Goal: Task Accomplishment & Management: Manage account settings

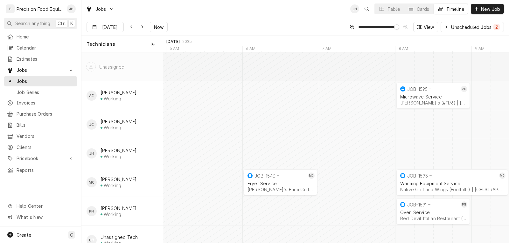
scroll to position [0, 6538]
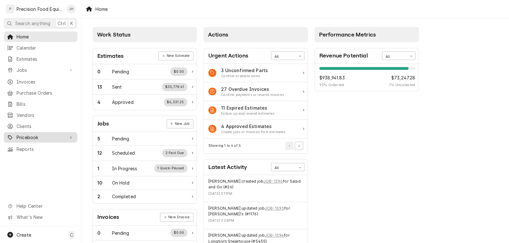
click at [24, 134] on span "Pricebook" at bounding box center [41, 137] width 48 height 7
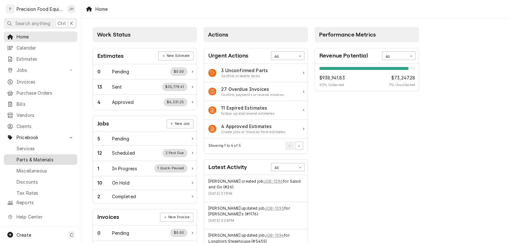
click at [32, 157] on span "Parts & Materials" at bounding box center [46, 160] width 58 height 7
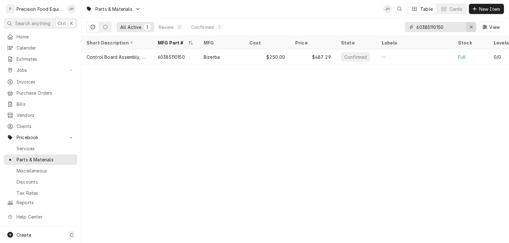
click at [469, 26] on div "Erase input" at bounding box center [471, 27] width 6 height 6
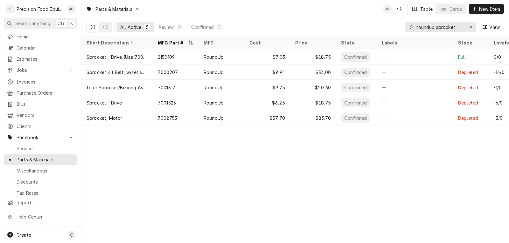
type input "roundup sprocket"
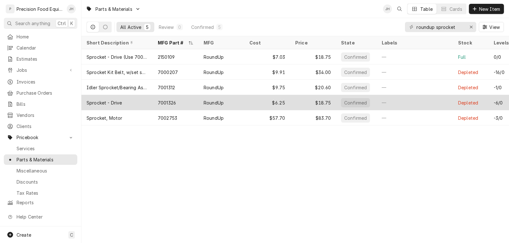
click at [139, 103] on div "Sprocket - Drive" at bounding box center [116, 102] width 71 height 15
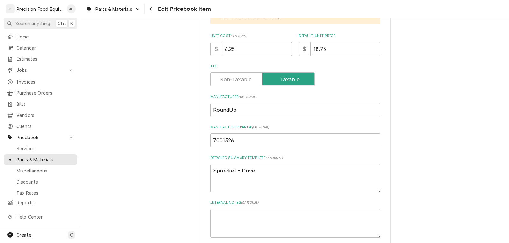
scroll to position [223, 0]
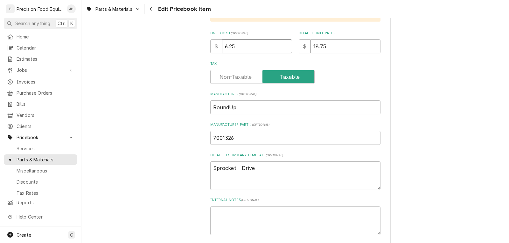
drag, startPoint x: 232, startPoint y: 45, endPoint x: 198, endPoint y: 46, distance: 33.8
click at [200, 47] on div "Use the fields below to edit this PriceBook item. Note that changes made here w…" at bounding box center [295, 209] width 191 height 803
type textarea "x"
type input "1"
type textarea "x"
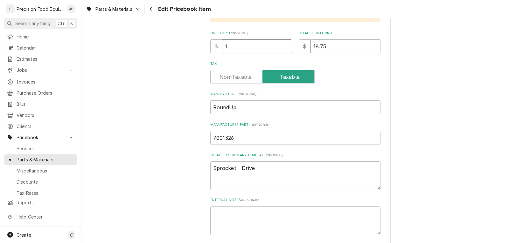
type input "10"
type textarea "x"
type input "10.4"
type textarea "x"
type input "10.41"
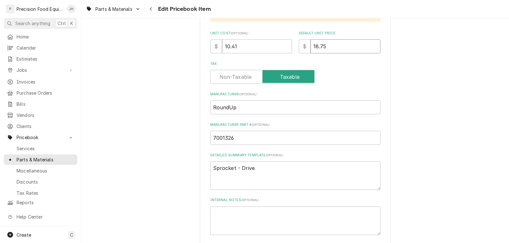
type textarea "x"
type input "2"
type textarea "x"
type input "20"
type textarea "x"
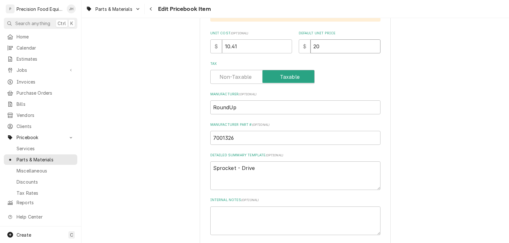
type input "20.8"
type textarea "x"
type input "20.82"
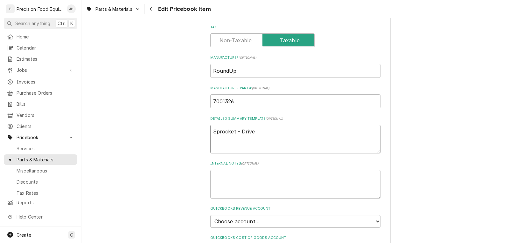
scroll to position [350, 0]
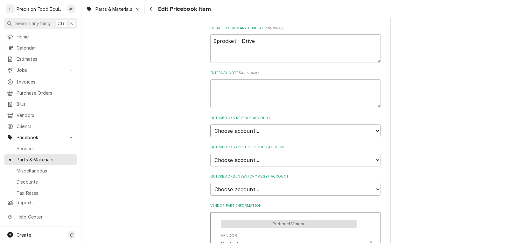
click at [280, 132] on select "Choose account... Discount Income Misc Income Non taxable issues 46600: Parts a…" at bounding box center [295, 131] width 170 height 13
select select "8000000A-1210141275"
click at [210, 125] on select "Choose account... Discount Income Misc Income Non taxable issues 46600: Parts a…" at bounding box center [295, 131] width 170 height 13
type textarea "x"
click at [261, 162] on select "Choose account... Loss Expense Loss Expense 11/3/2014 Loss Expense 11/4/2014 Co…" at bounding box center [295, 160] width 170 height 13
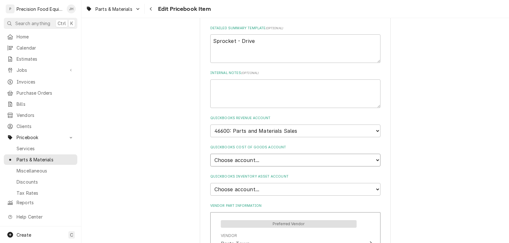
select select "80000023-1210145225"
click at [210, 154] on select "Choose account... Loss Expense Loss Expense 11/3/2014 Loss Expense 11/4/2014 Co…" at bounding box center [295, 160] width 170 height 13
type textarea "x"
click at [258, 191] on select "Choose account... Undeposited Funds Inventory Asset Payroll Asset" at bounding box center [295, 189] width 170 height 13
select select "80000022-1210145225"
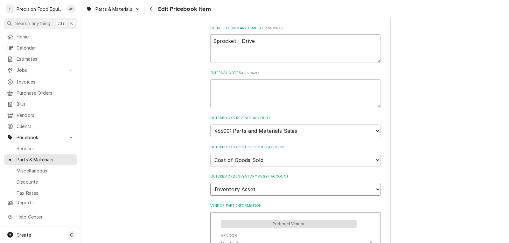
click at [210, 183] on select "Choose account... Undeposited Funds Inventory Asset Payroll Asset" at bounding box center [295, 189] width 170 height 13
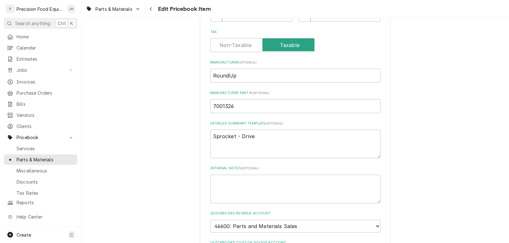
scroll to position [159, 0]
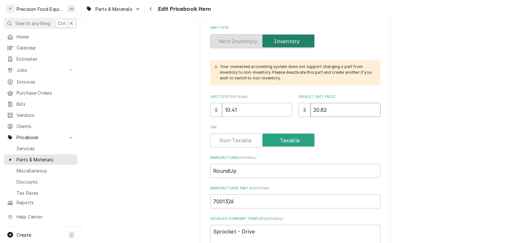
drag, startPoint x: 309, startPoint y: 112, endPoint x: 280, endPoint y: 112, distance: 28.6
click at [283, 113] on div "Unit Cost ( optional ) $ 10.41 Default Unit Price $ 20.82" at bounding box center [295, 105] width 170 height 23
type textarea "x"
type input "2"
type textarea "x"
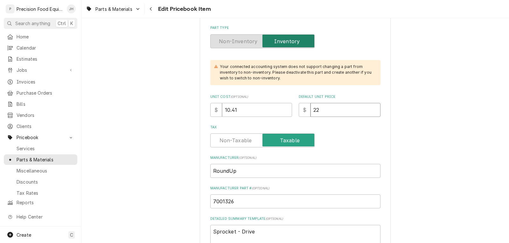
type input "22"
click at [333, 147] on div "Tax" at bounding box center [295, 141] width 170 height 14
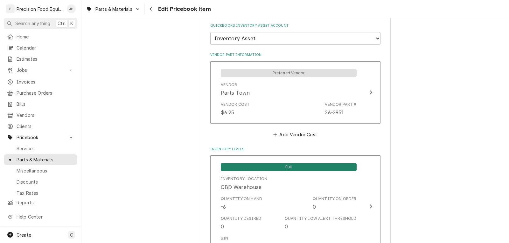
scroll to position [509, 0]
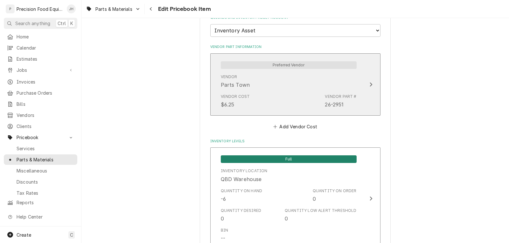
click at [288, 99] on div "Vendor Cost $6.25 Vendor Part # 26-2951" at bounding box center [289, 101] width 136 height 20
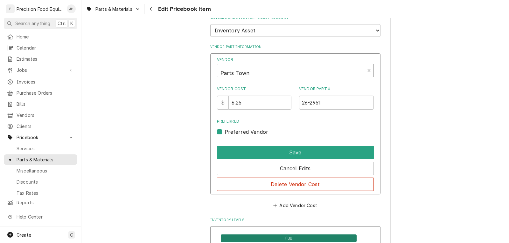
type textarea "x"
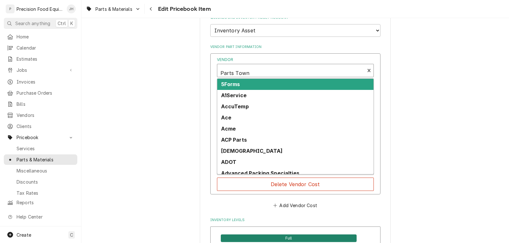
scroll to position [2, 0]
click at [267, 74] on div "Vendor" at bounding box center [290, 71] width 141 height 15
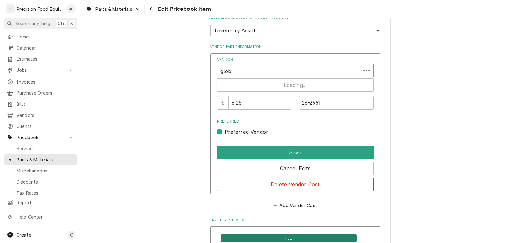
type input "globa"
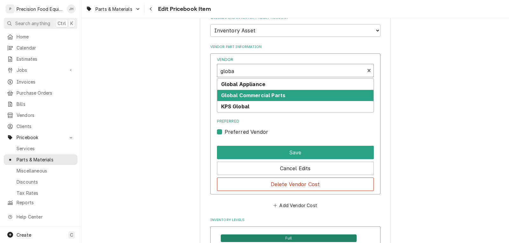
click at [268, 93] on strong "Global Commercial Parts" at bounding box center [253, 95] width 65 height 6
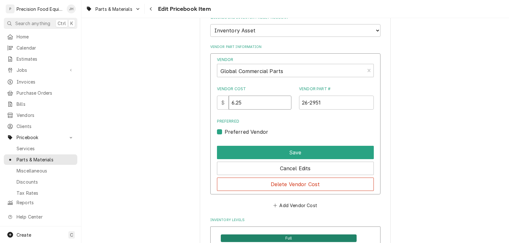
drag, startPoint x: 249, startPoint y: 103, endPoint x: 233, endPoint y: 103, distance: 15.9
click at [233, 103] on input "6.25" at bounding box center [260, 103] width 63 height 14
drag, startPoint x: 260, startPoint y: 106, endPoint x: 171, endPoint y: 103, distance: 88.8
type input "10.41"
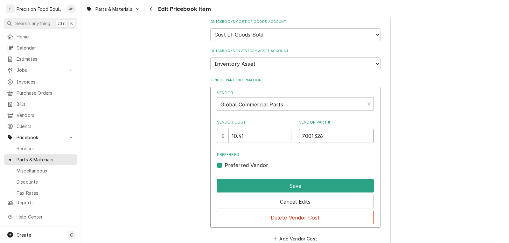
scroll to position [477, 0]
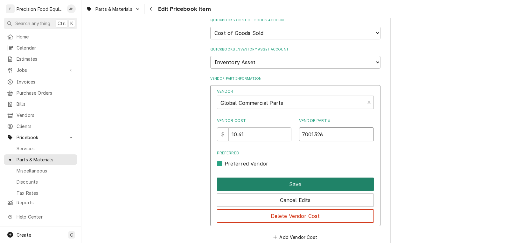
type input "7001326"
click at [298, 184] on button "Save" at bounding box center [295, 184] width 157 height 13
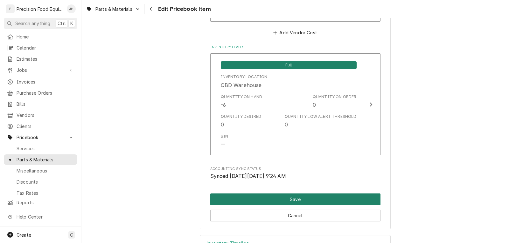
scroll to position [604, 0]
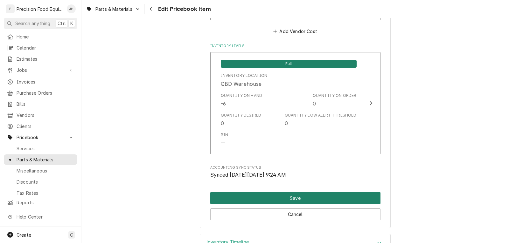
click at [302, 199] on button "Save" at bounding box center [295, 198] width 170 height 12
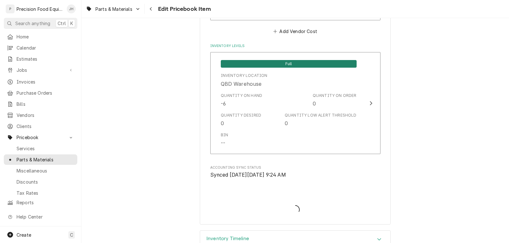
type textarea "x"
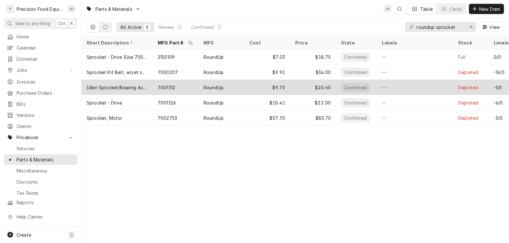
click at [268, 84] on div "$9.75" at bounding box center [267, 87] width 46 height 15
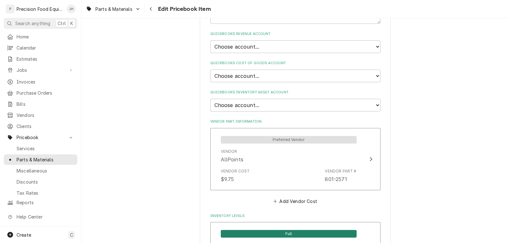
scroll to position [445, 0]
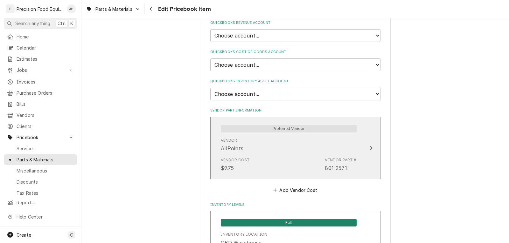
click at [289, 155] on div "Vendor Cost $9.75 Vendor Part # 801-2571" at bounding box center [289, 165] width 136 height 20
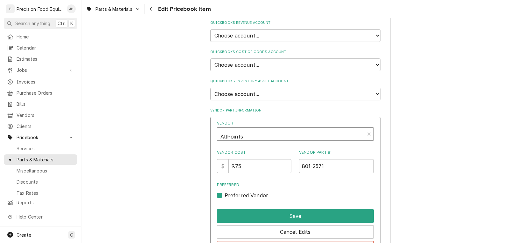
type textarea "x"
click at [250, 135] on div "Vendor" at bounding box center [290, 134] width 141 height 15
type input "globa"
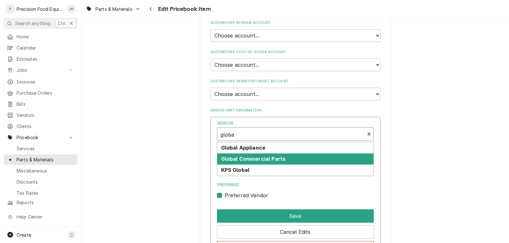
click at [261, 157] on strong "Global Commercial Parts" at bounding box center [253, 159] width 65 height 6
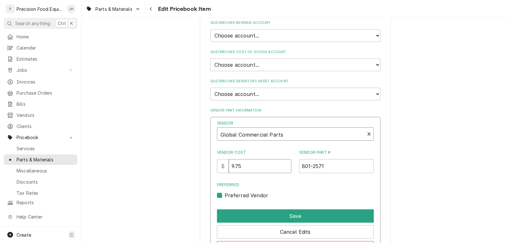
click at [251, 168] on input "9.75" at bounding box center [260, 166] width 63 height 14
drag, startPoint x: 251, startPoint y: 168, endPoint x: 227, endPoint y: 168, distance: 24.2
click at [227, 168] on div "$ 9.75" at bounding box center [254, 166] width 75 height 14
click at [254, 165] on input "16.04" at bounding box center [260, 166] width 63 height 14
type input "16.09"
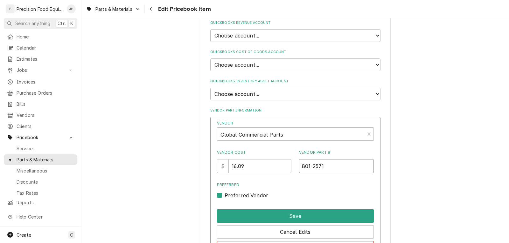
drag, startPoint x: 298, startPoint y: 169, endPoint x: 293, endPoint y: 169, distance: 5.1
click at [293, 169] on div "Vendor Cost $ 16.09 Vendor Part # 801-2571" at bounding box center [295, 162] width 157 height 24
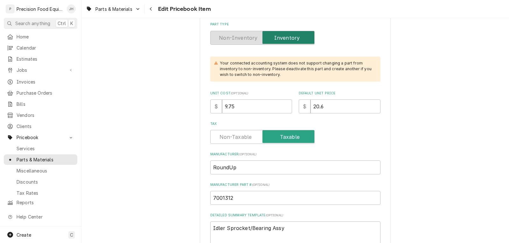
scroll to position [159, 0]
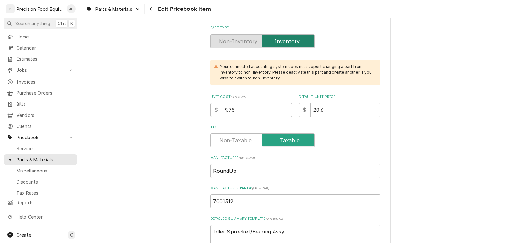
type input "7000207"
drag, startPoint x: 239, startPoint y: 112, endPoint x: 159, endPoint y: 111, distance: 79.8
type textarea "x"
type input "1"
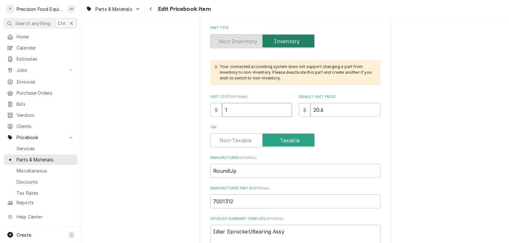
type textarea "x"
type input "16"
type textarea "x"
type input "16.0"
type textarea "x"
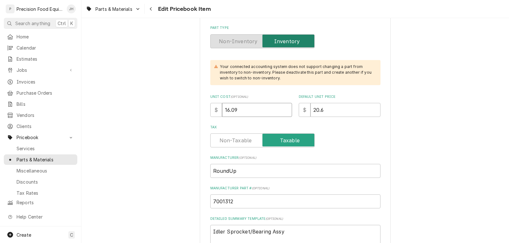
type input "16.09"
type textarea "x"
type input "3"
type textarea "x"
type input "34"
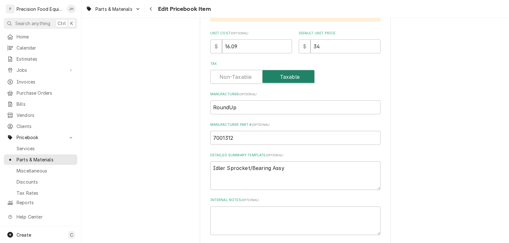
scroll to position [286, 0]
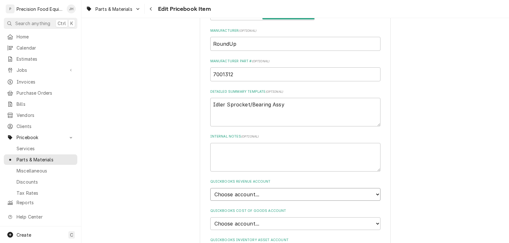
click at [247, 195] on select "Choose account... Discount Income Misc Income Non taxable issues 46600: Parts a…" at bounding box center [295, 194] width 170 height 13
select select "8000000A-1210141275"
click at [210, 188] on select "Choose account... Discount Income Misc Income Non taxable issues 46600: Parts a…" at bounding box center [295, 194] width 170 height 13
type textarea "x"
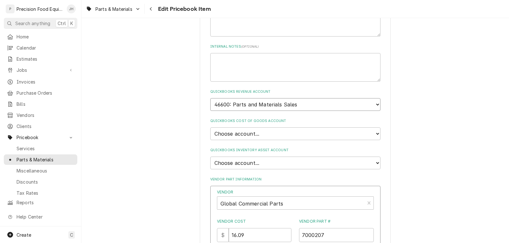
scroll to position [382, 0]
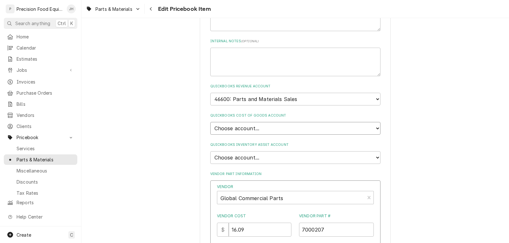
click at [272, 129] on select "Choose account... Loss Expense Loss Expense 11/3/2014 Loss Expense 11/4/2014 Co…" at bounding box center [295, 128] width 170 height 13
select select "80000023-1210145225"
click at [210, 122] on select "Choose account... Loss Expense Loss Expense 11/3/2014 Loss Expense 11/4/2014 Co…" at bounding box center [295, 128] width 170 height 13
type textarea "x"
click at [261, 156] on select "Choose account... Undeposited Funds Inventory Asset Payroll Asset" at bounding box center [295, 157] width 170 height 13
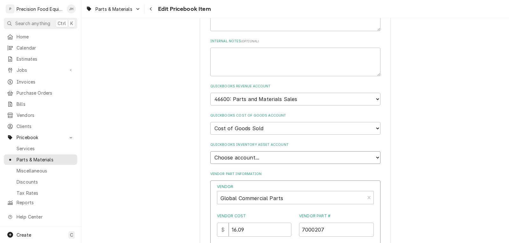
select select "80000022-1210145225"
click at [210, 151] on select "Choose account... Undeposited Funds Inventory Asset Payroll Asset" at bounding box center [295, 157] width 170 height 13
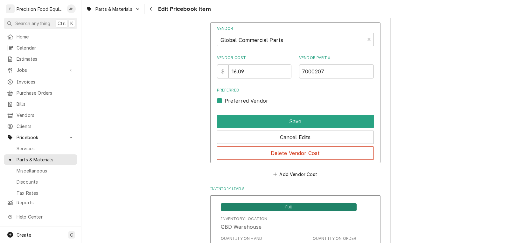
scroll to position [541, 0]
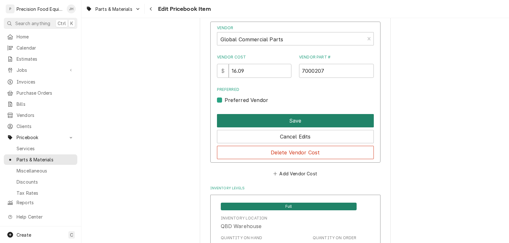
click at [310, 123] on button "Save" at bounding box center [295, 120] width 157 height 13
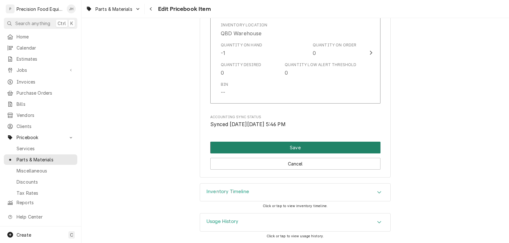
click at [289, 149] on button "Save" at bounding box center [295, 148] width 170 height 12
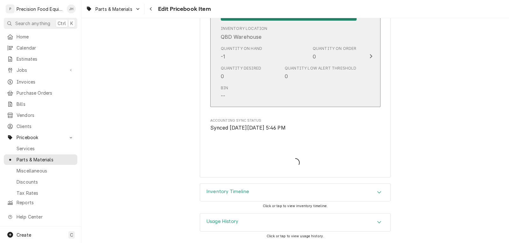
type textarea "x"
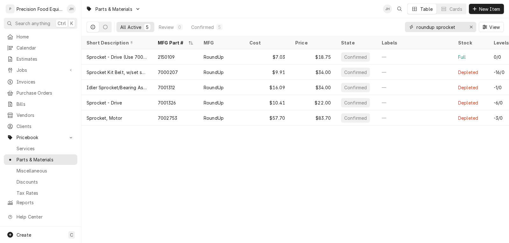
click at [454, 29] on input "roundup sprocket" at bounding box center [440, 27] width 48 height 10
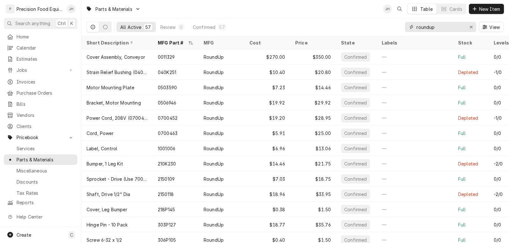
type input "roundup"
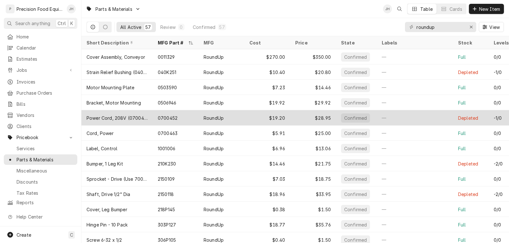
click at [295, 118] on div "$28.95" at bounding box center [313, 117] width 46 height 15
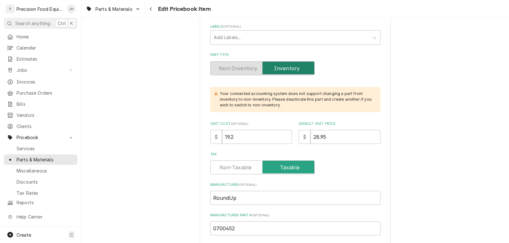
scroll to position [159, 0]
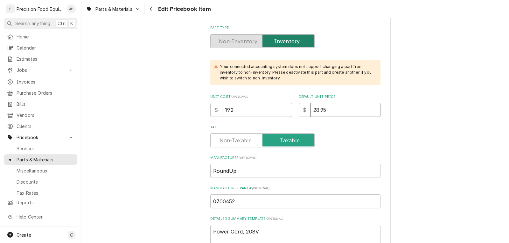
drag, startPoint x: 325, startPoint y: 110, endPoint x: 296, endPoint y: 112, distance: 28.7
click at [299, 112] on div "$ 28.95" at bounding box center [340, 110] width 82 height 14
type textarea "x"
type input "3"
type textarea "x"
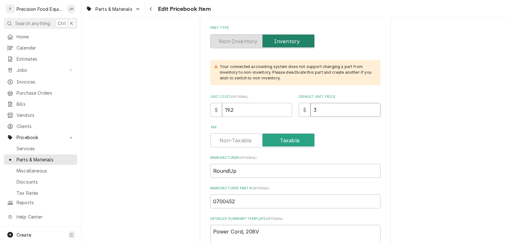
type input "32"
type textarea "x"
type input "32.5"
type textarea "x"
type input "32.50"
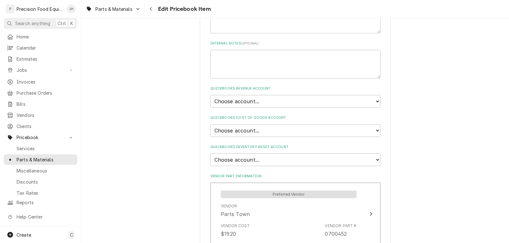
scroll to position [382, 0]
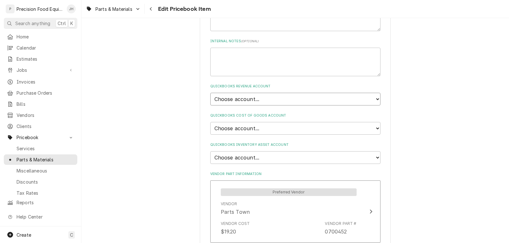
click at [267, 99] on select "Choose account... Discount Income Misc Income Non taxable issues 46600: Parts a…" at bounding box center [295, 99] width 170 height 13
select select "8000000A-1210141275"
click at [210, 93] on select "Choose account... Discount Income Misc Income Non taxable issues 46600: Parts a…" at bounding box center [295, 99] width 170 height 13
type textarea "x"
click at [261, 127] on select "Choose account... Loss Expense Loss Expense [DATE] Loss Expense [DATE] Cost of …" at bounding box center [295, 128] width 170 height 13
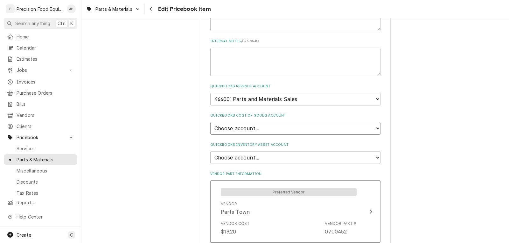
select select "80000023-1210145225"
click at [210, 122] on select "Choose account... Loss Expense Loss Expense [DATE] Loss Expense [DATE] Cost of …" at bounding box center [295, 128] width 170 height 13
type textarea "x"
click at [259, 157] on select "Choose account... Undeposited Funds Inventory Asset Payroll Asset" at bounding box center [295, 157] width 170 height 13
select select "80000022-1210145225"
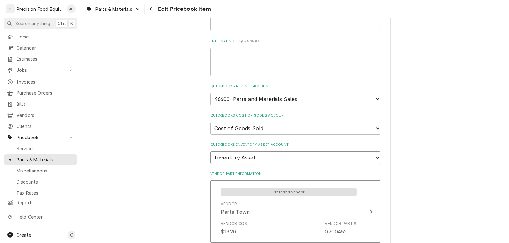
click at [210, 151] on select "Choose account... Undeposited Funds Inventory Asset Payroll Asset" at bounding box center [295, 157] width 170 height 13
type textarea "x"
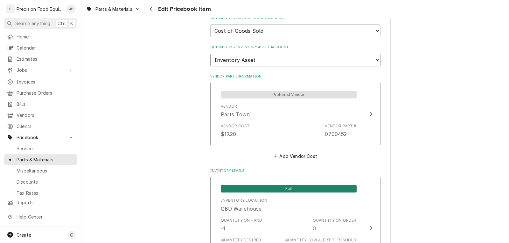
scroll to position [477, 0]
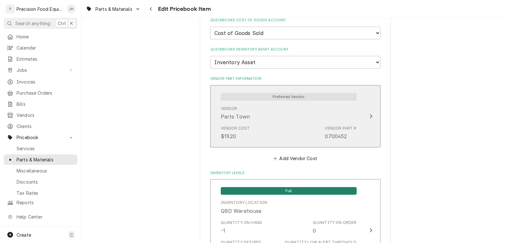
click at [304, 119] on div "Vendor Parts Town" at bounding box center [289, 113] width 136 height 20
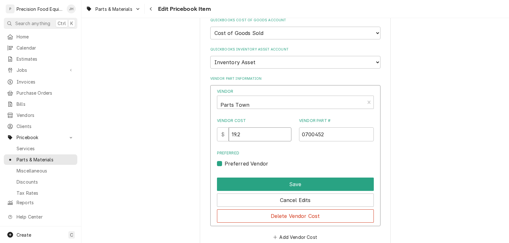
drag, startPoint x: 245, startPoint y: 132, endPoint x: 222, endPoint y: 140, distance: 23.7
click at [222, 140] on div "$ 19.2" at bounding box center [254, 135] width 75 height 14
type input "22.71"
type textarea "x"
click at [262, 105] on div "Vendor" at bounding box center [290, 104] width 141 height 15
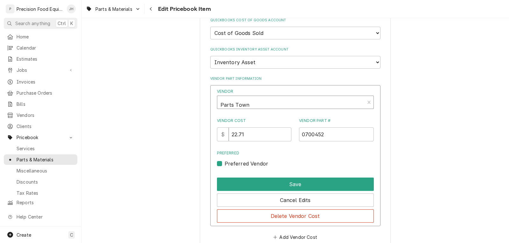
scroll to position [2, 0]
type input "globa"
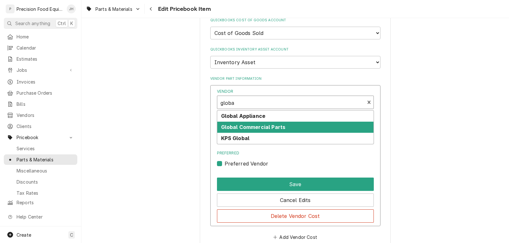
click at [263, 131] on div "Global Commercial Parts" at bounding box center [295, 127] width 156 height 11
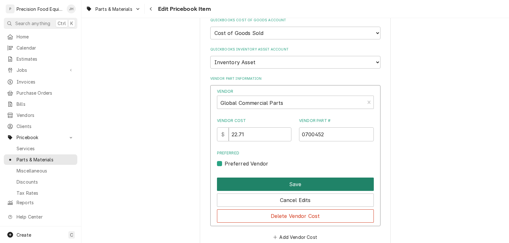
click at [284, 184] on button "Save" at bounding box center [295, 184] width 157 height 13
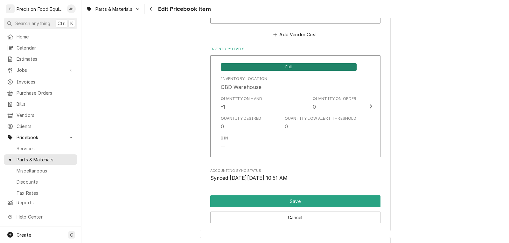
scroll to position [604, 0]
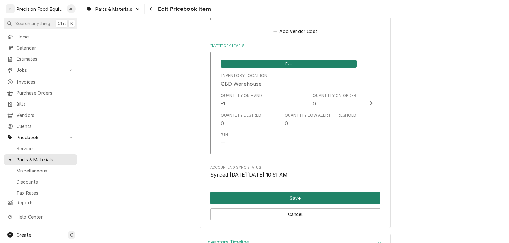
click at [301, 198] on button "Save" at bounding box center [295, 198] width 170 height 12
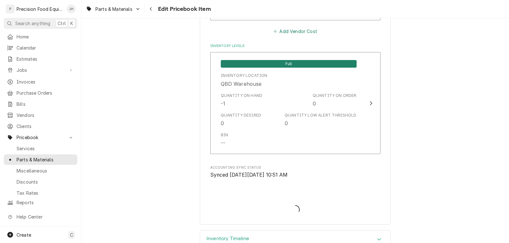
type textarea "x"
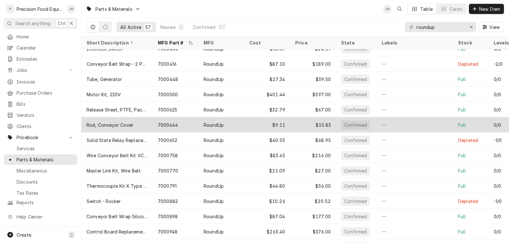
scroll to position [435, 0]
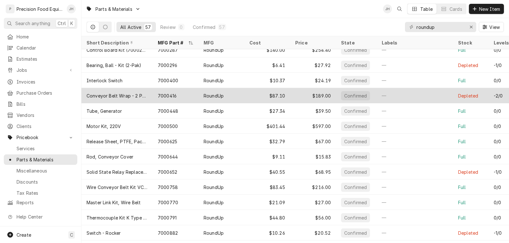
click at [245, 98] on div "$87.10" at bounding box center [267, 95] width 46 height 15
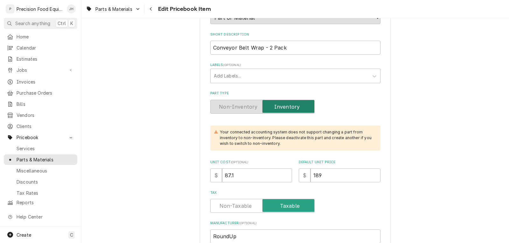
scroll to position [95, 0]
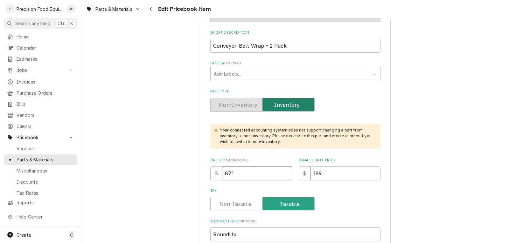
drag, startPoint x: 239, startPoint y: 174, endPoint x: 207, endPoint y: 173, distance: 31.5
click at [211, 173] on div "$ 87.1" at bounding box center [251, 174] width 82 height 14
type textarea "x"
type input "6"
type textarea "x"
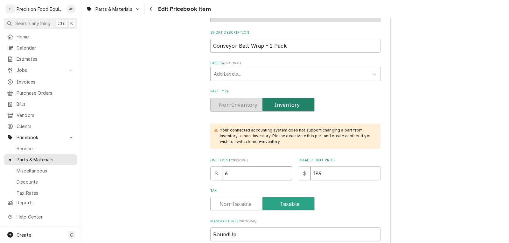
type input "69"
type textarea "x"
type input "69.8"
type textarea "x"
type input "69.82"
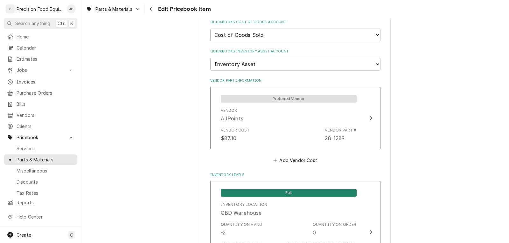
scroll to position [477, 0]
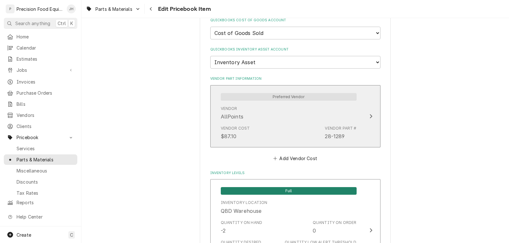
click at [281, 124] on div "Vendor Cost $87.10 Vendor Part # 28-1289" at bounding box center [289, 133] width 136 height 20
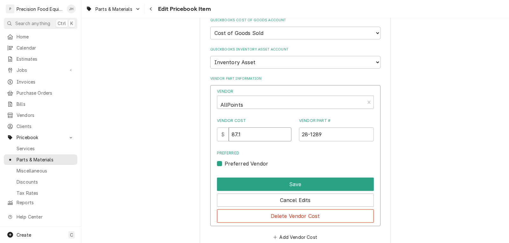
drag, startPoint x: 244, startPoint y: 136, endPoint x: 223, endPoint y: 138, distance: 21.4
click at [223, 138] on div "$ 87.1" at bounding box center [254, 135] width 75 height 14
type input "69.82"
type textarea "x"
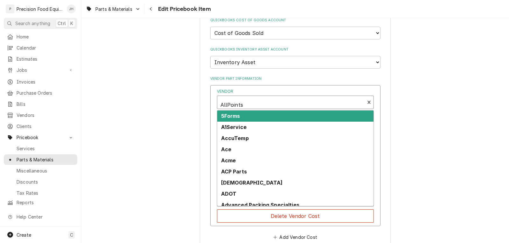
scroll to position [2, 0]
click at [258, 102] on div "Vendor" at bounding box center [290, 102] width 141 height 15
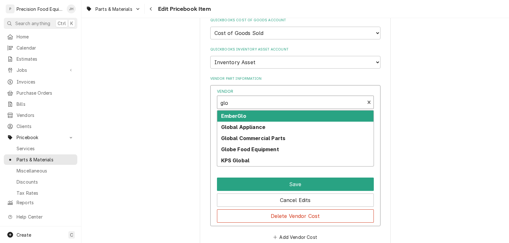
type input "glob"
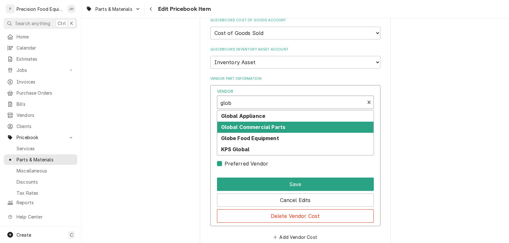
click at [277, 129] on strong "Global Commercial Parts" at bounding box center [253, 127] width 65 height 6
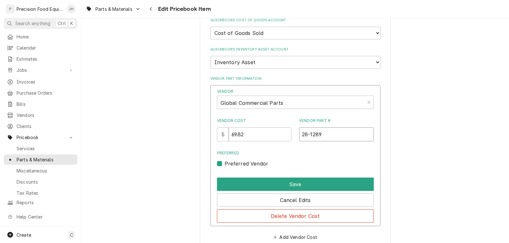
drag, startPoint x: 327, startPoint y: 138, endPoint x: 293, endPoint y: 138, distance: 34.0
click at [293, 138] on div "Vendor Cost $ 69.82 Vendor Part # 28-1289" at bounding box center [295, 130] width 157 height 24
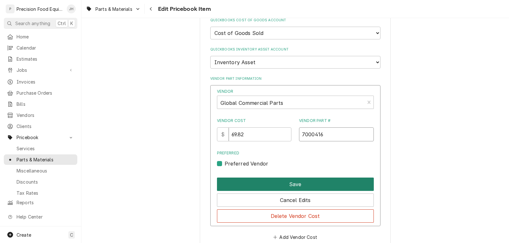
type input "7000416"
click at [278, 185] on button "Save" at bounding box center [295, 184] width 157 height 13
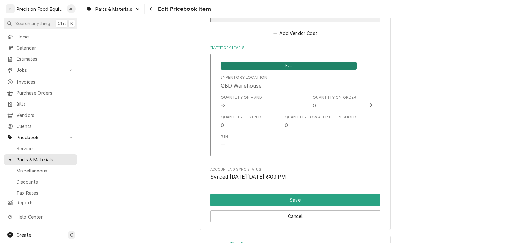
scroll to position [604, 0]
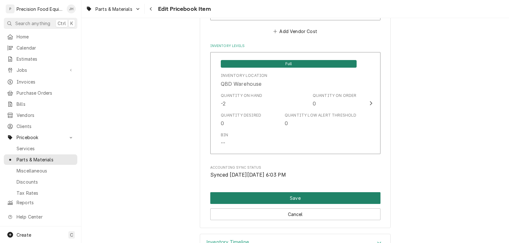
click at [285, 196] on button "Save" at bounding box center [295, 198] width 170 height 12
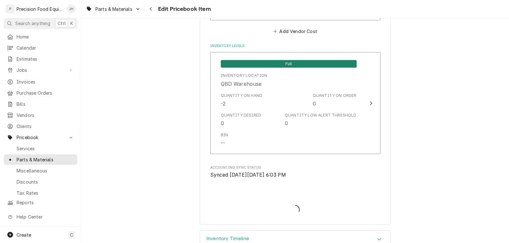
type textarea "x"
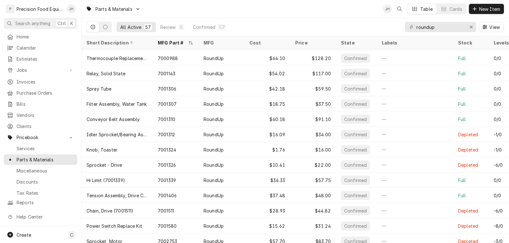
scroll to position [680, 0]
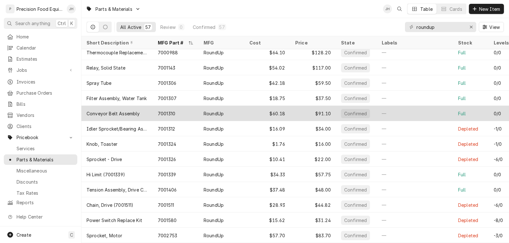
click at [137, 110] on div "Conveyor Belt Assembly" at bounding box center [113, 113] width 53 height 7
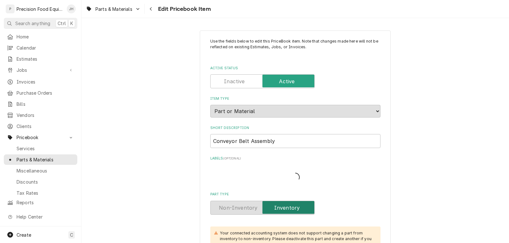
type textarea "x"
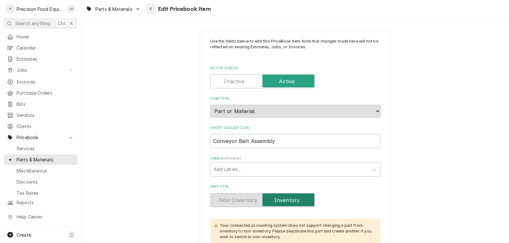
click at [153, 8] on div "Navigate back" at bounding box center [151, 9] width 6 height 6
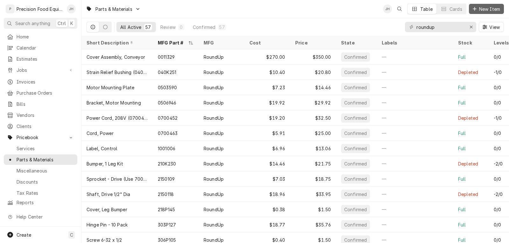
click at [485, 9] on span "New Item" at bounding box center [490, 9] width 24 height 7
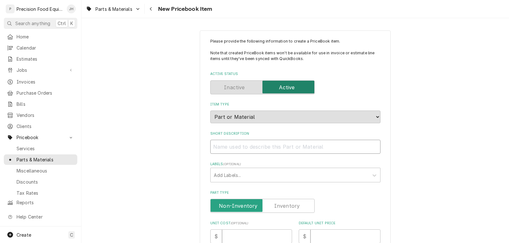
click at [245, 147] on input "Short Description" at bounding box center [295, 147] width 170 height 14
paste input "Wire Conveyor Belt Assembly"
type textarea "x"
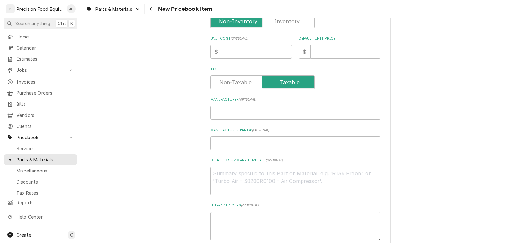
scroll to position [191, 0]
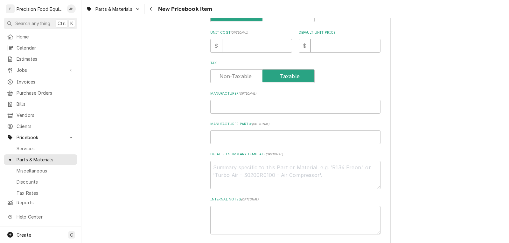
type input "Wire Conveyor Belt Assembly"
click at [233, 169] on textarea "Detailed Summary Template ( optional )" at bounding box center [295, 175] width 170 height 29
paste textarea "Wire Conveyor Belt Assembly"
type textarea "x"
type textarea "Wire Conveyor Belt Assembly"
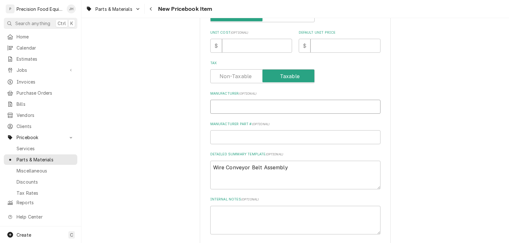
click at [223, 113] on input "Manufacturer ( optional )" at bounding box center [295, 107] width 170 height 14
type textarea "x"
type input "R"
type textarea "x"
type input "Ro"
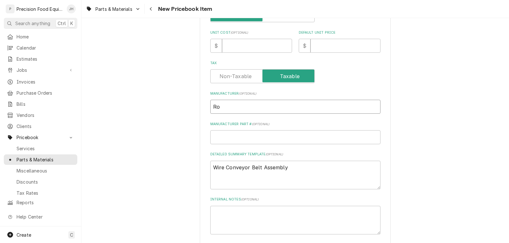
type textarea "x"
type input "Rou"
type textarea "x"
type input "Roun"
type textarea "x"
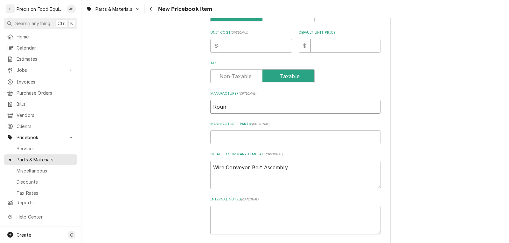
type input "Round"
type textarea "x"
type input "RoundU"
type textarea "x"
type input "RoundUp"
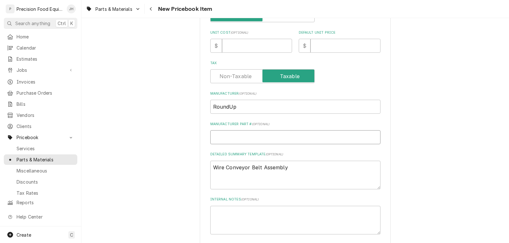
click at [227, 140] on input "Manufacturer Part # ( optional )" at bounding box center [295, 137] width 170 height 14
type textarea "x"
type input "7"
type textarea "x"
type input "70"
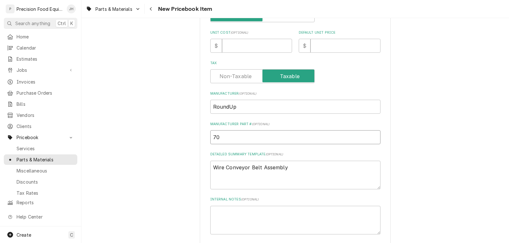
type textarea "x"
type input "700"
type textarea "x"
type input "7001"
type textarea "x"
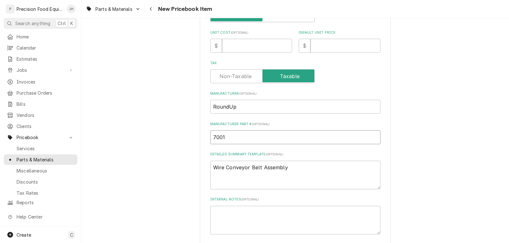
type input "70015"
type textarea "x"
type input "700151"
type textarea "x"
type input "7001511"
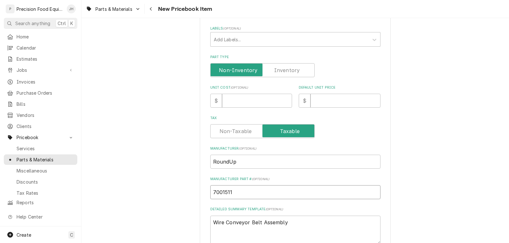
scroll to position [127, 0]
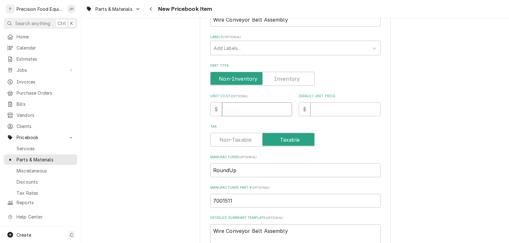
click at [238, 109] on input "Unit Cost ( optional )" at bounding box center [257, 109] width 70 height 14
type textarea "x"
type input "5"
type textarea "x"
type input "51"
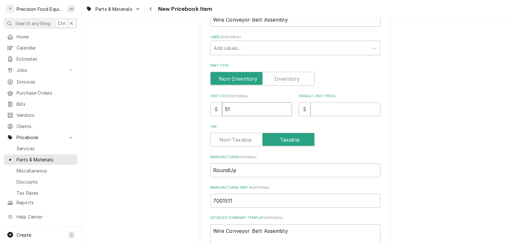
type textarea "x"
type input "51.4"
type textarea "x"
type input "51.42"
click at [296, 79] on label "Part Type" at bounding box center [262, 79] width 104 height 14
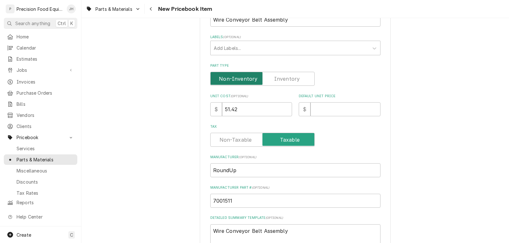
click at [296, 79] on input "Part Type" at bounding box center [262, 79] width 99 height 14
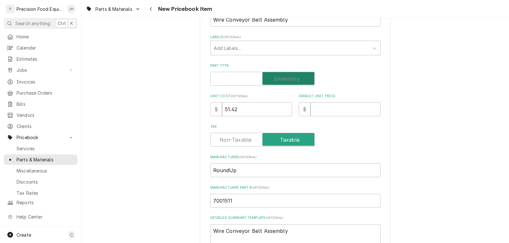
checkbox input "true"
click at [335, 112] on input "Default Unit Price" at bounding box center [345, 109] width 70 height 14
type textarea "x"
type input "1"
type textarea "x"
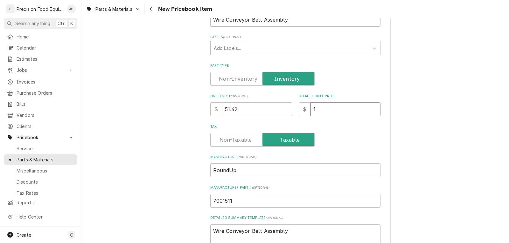
type input "14"
type textarea "x"
type input "144"
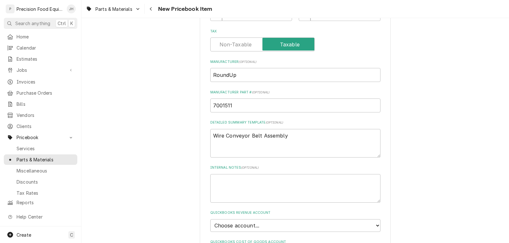
scroll to position [318, 0]
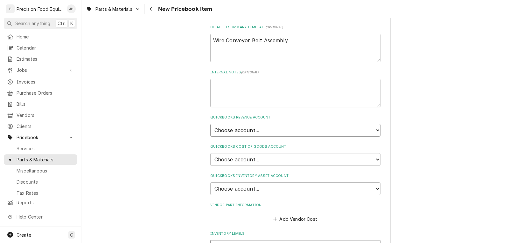
click at [262, 131] on select "Choose account... Discount Income Misc Income Non taxable issues 46600: Parts a…" at bounding box center [295, 130] width 170 height 13
select select "8000000A-1210141275"
click at [210, 124] on select "Choose account... Discount Income Misc Income Non taxable issues 46600: Parts a…" at bounding box center [295, 130] width 170 height 13
type textarea "x"
click at [253, 159] on select "Choose account... Loss Expense Loss Expense 11/3/2014 Loss Expense 11/4/2014 Co…" at bounding box center [295, 159] width 170 height 13
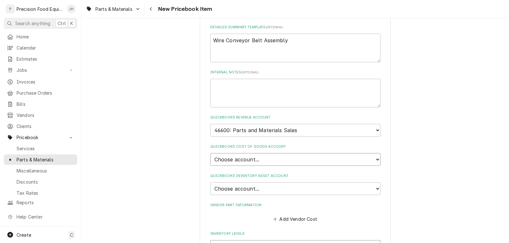
select select "80000023-1210145225"
click at [210, 153] on select "Choose account... Loss Expense Loss Expense 11/3/2014 Loss Expense 11/4/2014 Co…" at bounding box center [295, 159] width 170 height 13
type textarea "x"
click at [258, 186] on select "Choose account... Undeposited Funds Inventory Asset Payroll Asset" at bounding box center [295, 189] width 170 height 13
select select "80000022-1210145225"
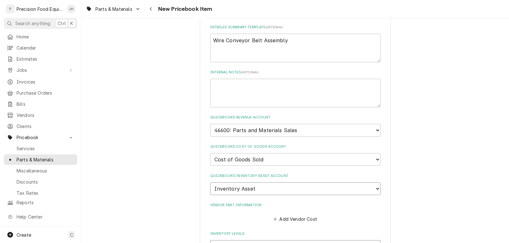
click at [210, 183] on select "Choose account... Undeposited Funds Inventory Asset Payroll Asset" at bounding box center [295, 189] width 170 height 13
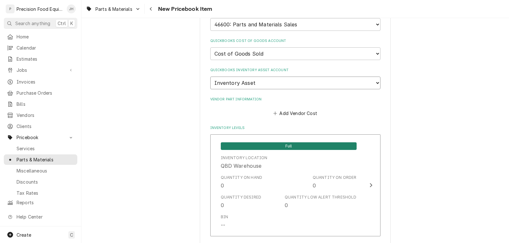
scroll to position [445, 0]
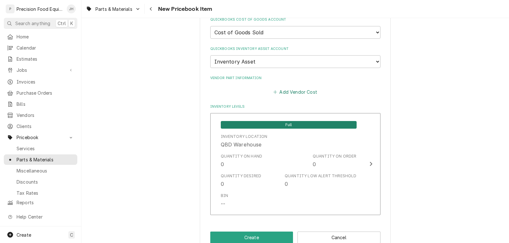
click at [304, 90] on button "Add Vendor Cost" at bounding box center [295, 92] width 46 height 9
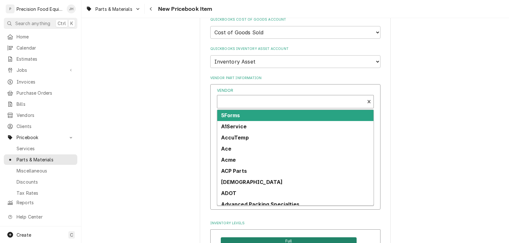
type textarea "x"
click at [243, 103] on div "Vendor" at bounding box center [290, 102] width 141 height 15
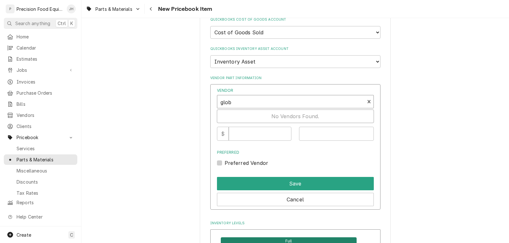
type input "globa"
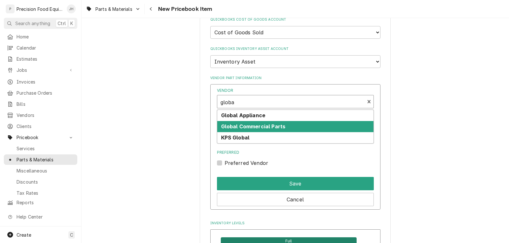
click at [276, 127] on strong "Global Commercial Parts" at bounding box center [253, 126] width 65 height 6
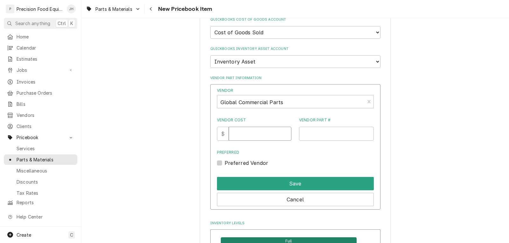
click at [255, 136] on input "Vendor Cost" at bounding box center [260, 134] width 63 height 14
type input "51.42"
type input "7001311"
click at [235, 164] on label "Preferred Vendor" at bounding box center [247, 163] width 44 height 8
click at [235, 164] on input "Preferred" at bounding box center [303, 166] width 157 height 14
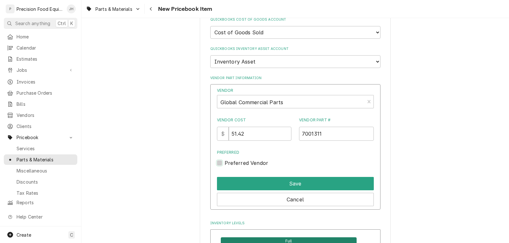
checkbox input "true"
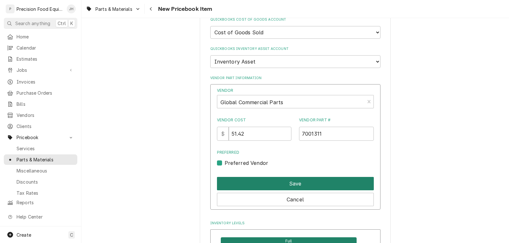
click at [300, 187] on button "Save" at bounding box center [295, 183] width 157 height 13
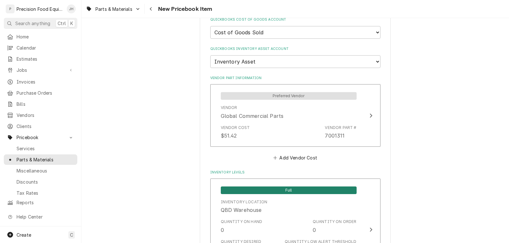
scroll to position [525, 0]
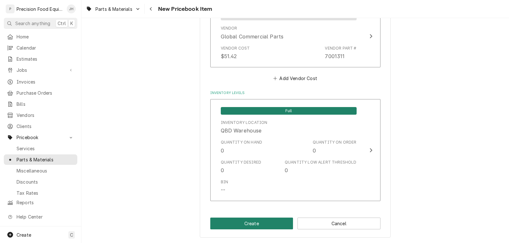
click at [262, 221] on button "Create" at bounding box center [251, 224] width 83 height 12
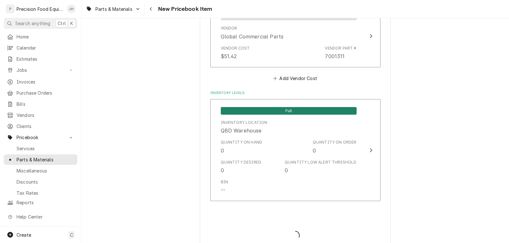
type textarea "x"
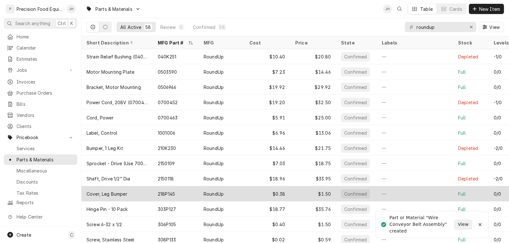
scroll to position [54, 0]
